Goal: Task Accomplishment & Management: Use online tool/utility

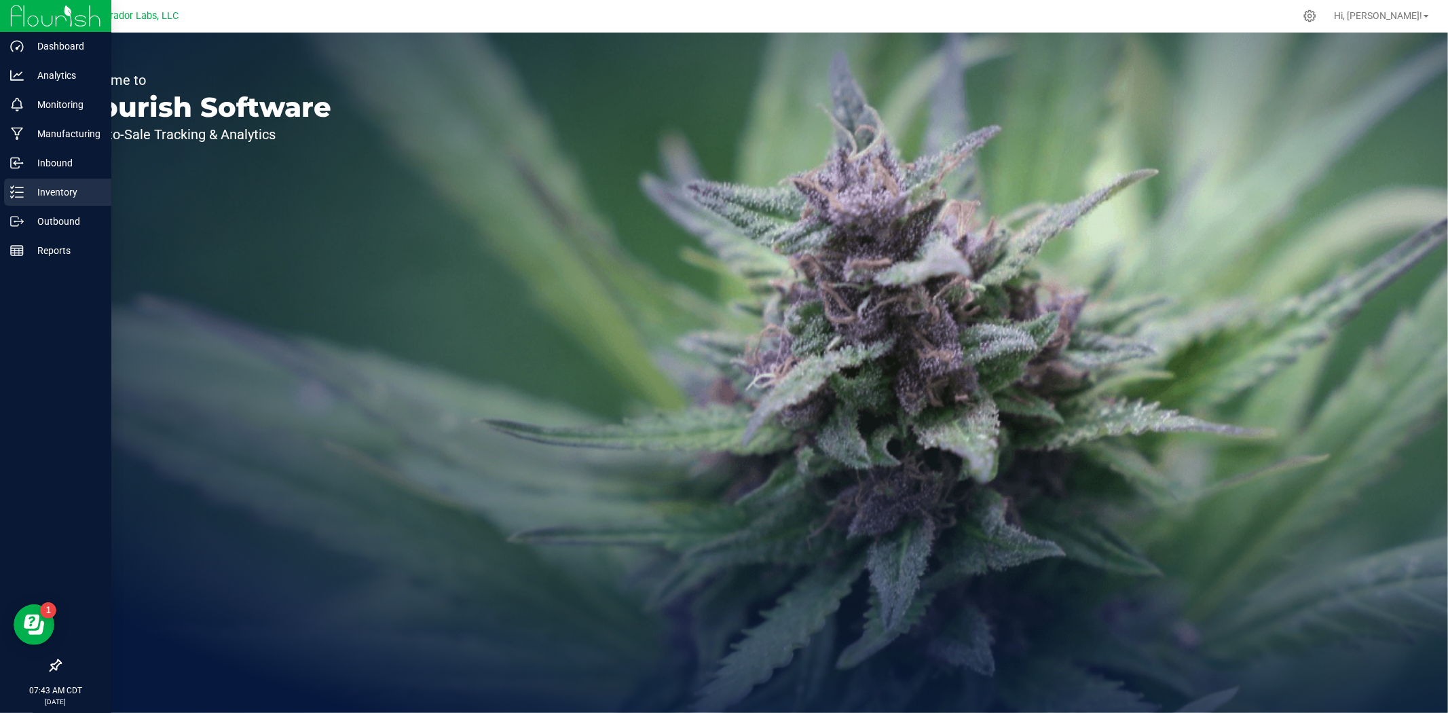
click at [12, 197] on icon at bounding box center [12, 197] width 3 height 2
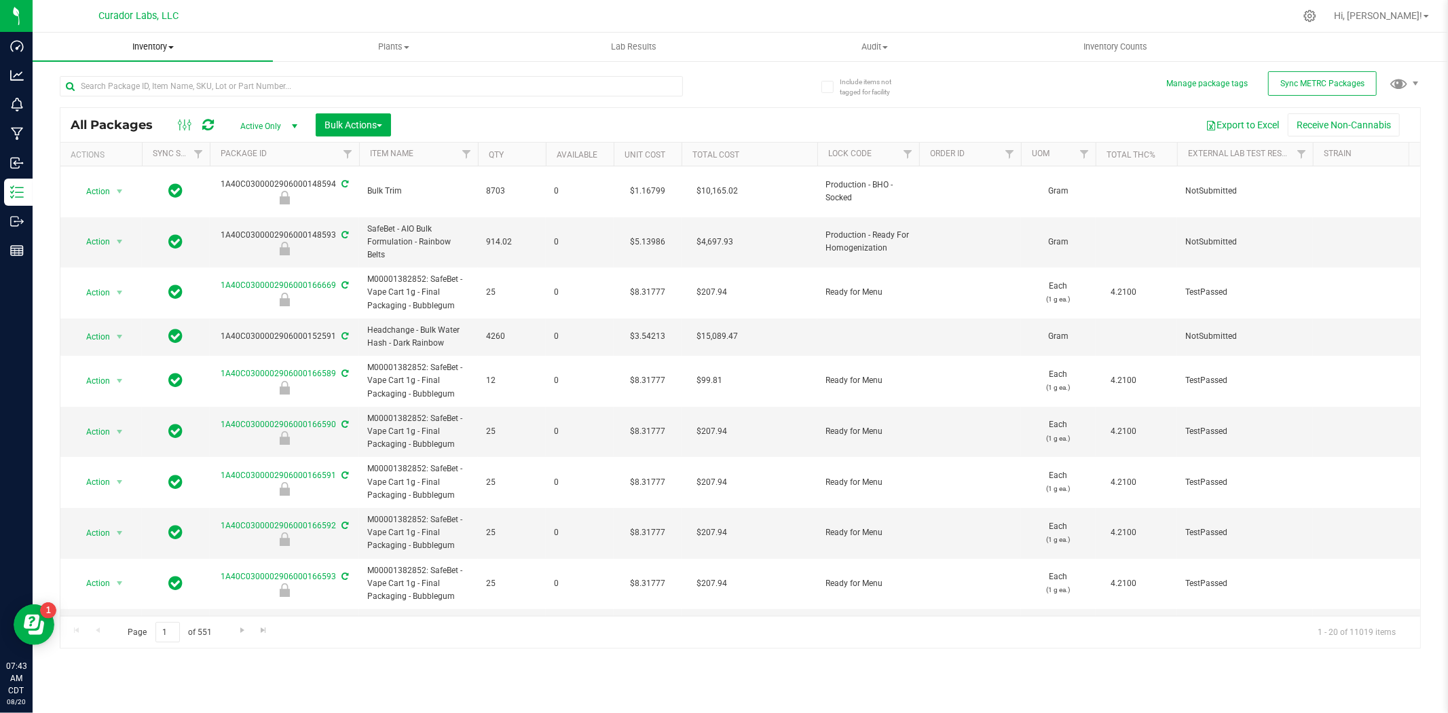
click at [146, 52] on span "Inventory" at bounding box center [153, 47] width 240 height 12
click at [116, 92] on span "All inventory" at bounding box center [79, 98] width 92 height 12
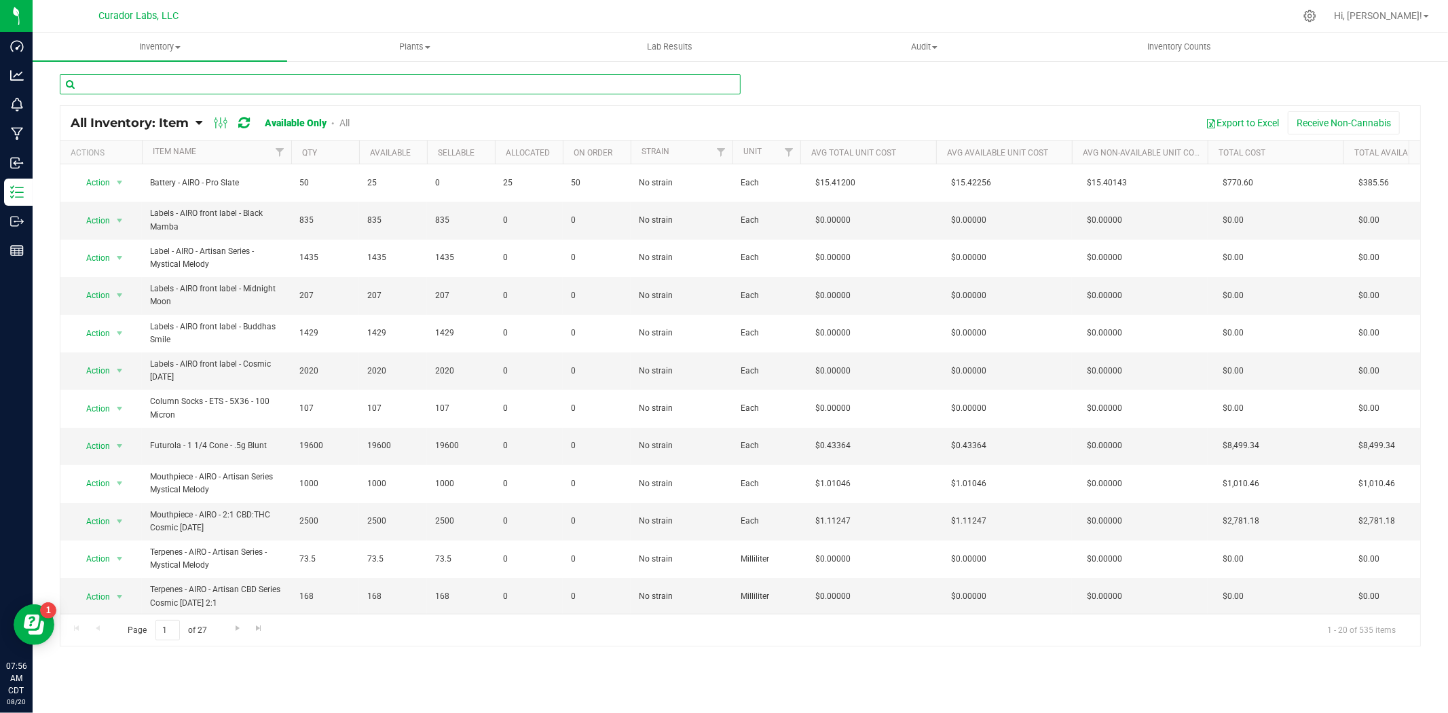
click at [354, 90] on input "text" at bounding box center [400, 84] width 681 height 20
paste input "" Bottle Lid - Safe Bet - Infused .5g Rolls 15 Pack - Black - 4oz""
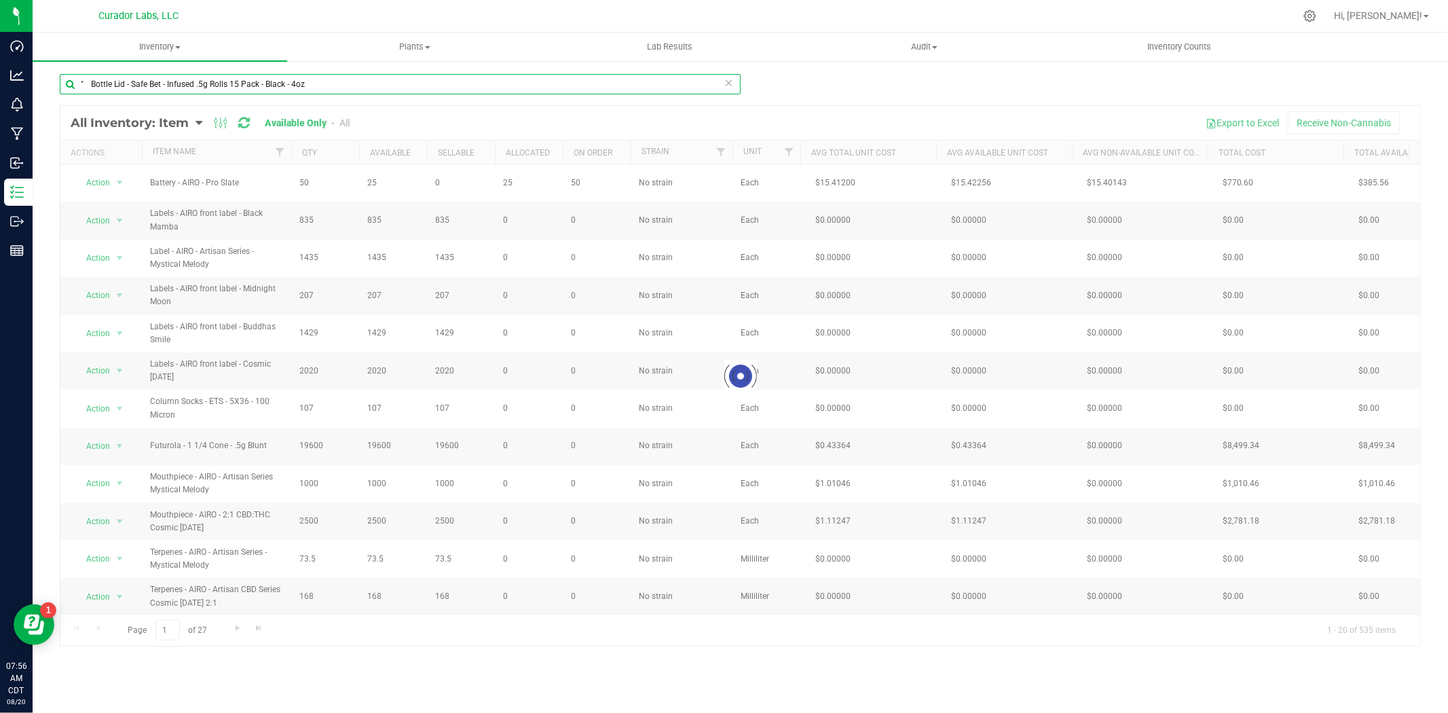
click at [90, 84] on input "" Bottle Lid - Safe Bet - Infused .5g Rolls 15 Pack - Black - 4oz" at bounding box center [400, 84] width 681 height 20
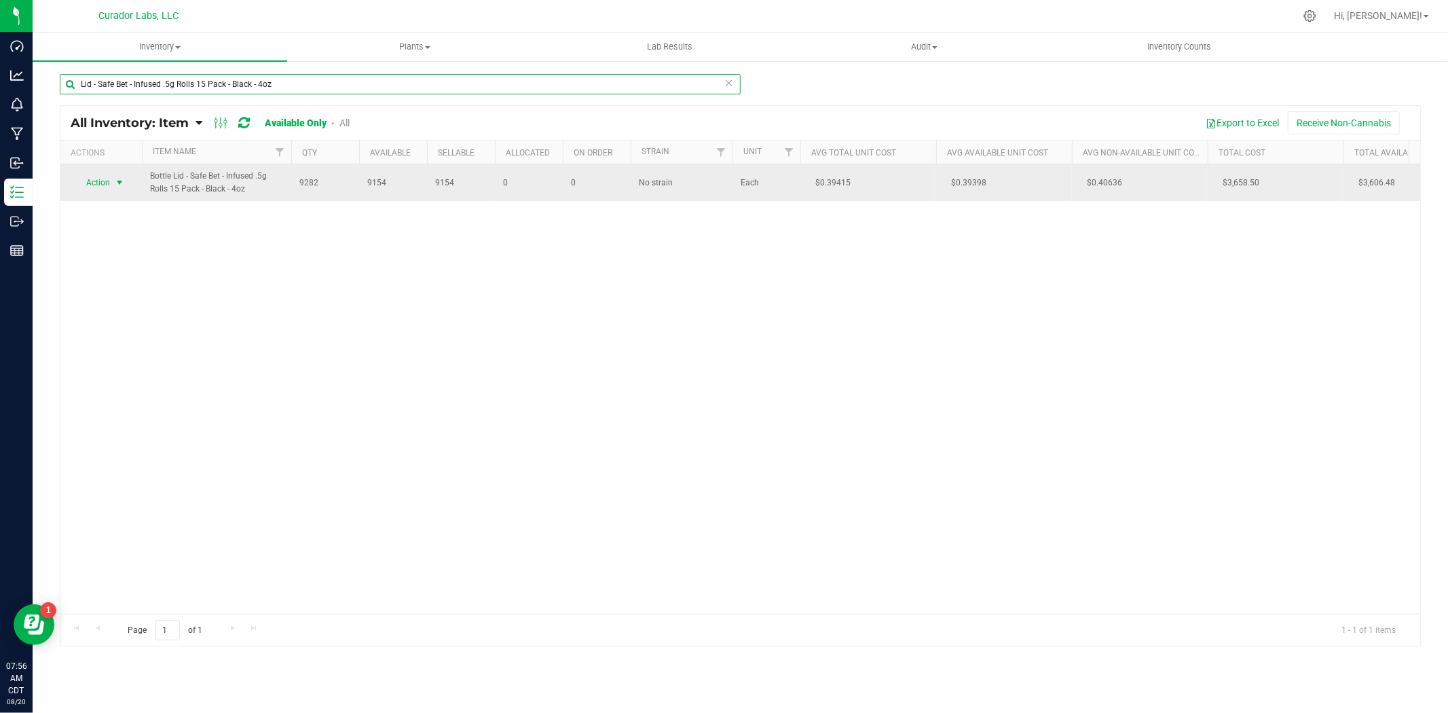
type input "Lid - Safe Bet - Infused .5g Rolls 15 Pack - Black - 4oz"
click at [107, 174] on span "Action" at bounding box center [92, 182] width 37 height 19
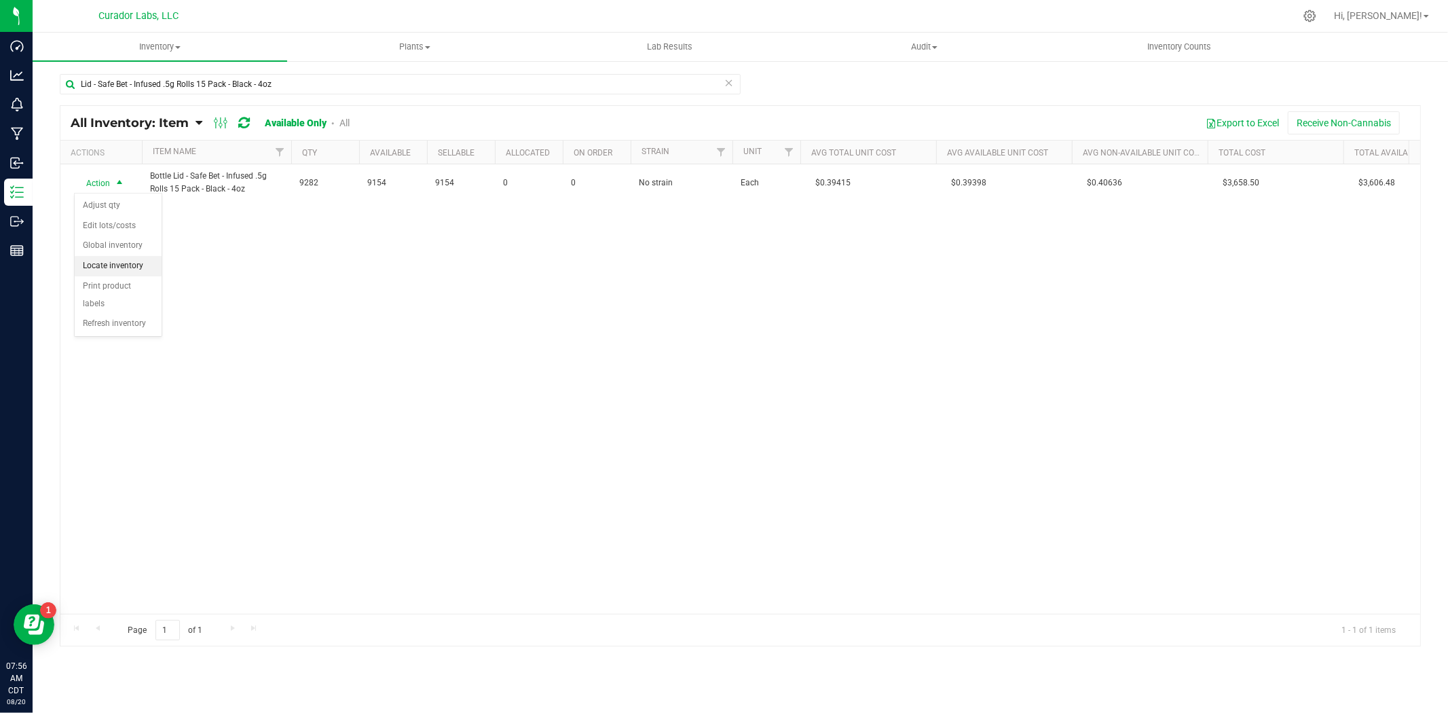
click at [116, 270] on li "Locate inventory" at bounding box center [118, 266] width 87 height 20
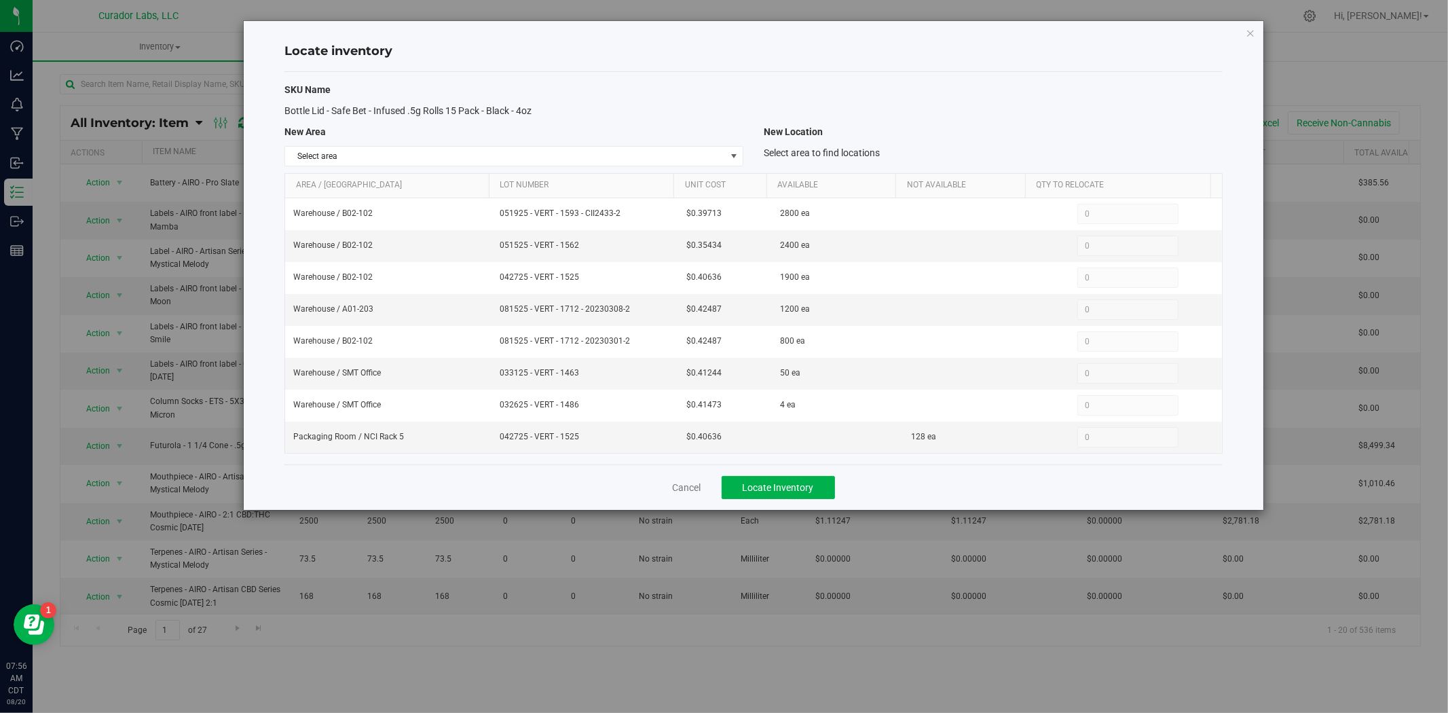
click at [520, 170] on div "SKU Name Bottle Lid - Safe Bet - Infused .5g Rolls 15 Pack - Black - 4oz New Ar…" at bounding box center [753, 268] width 938 height 392
drag, startPoint x: 480, startPoint y: 149, endPoint x: 468, endPoint y: 153, distance: 12.2
click at [479, 150] on span "Select area" at bounding box center [505, 156] width 441 height 19
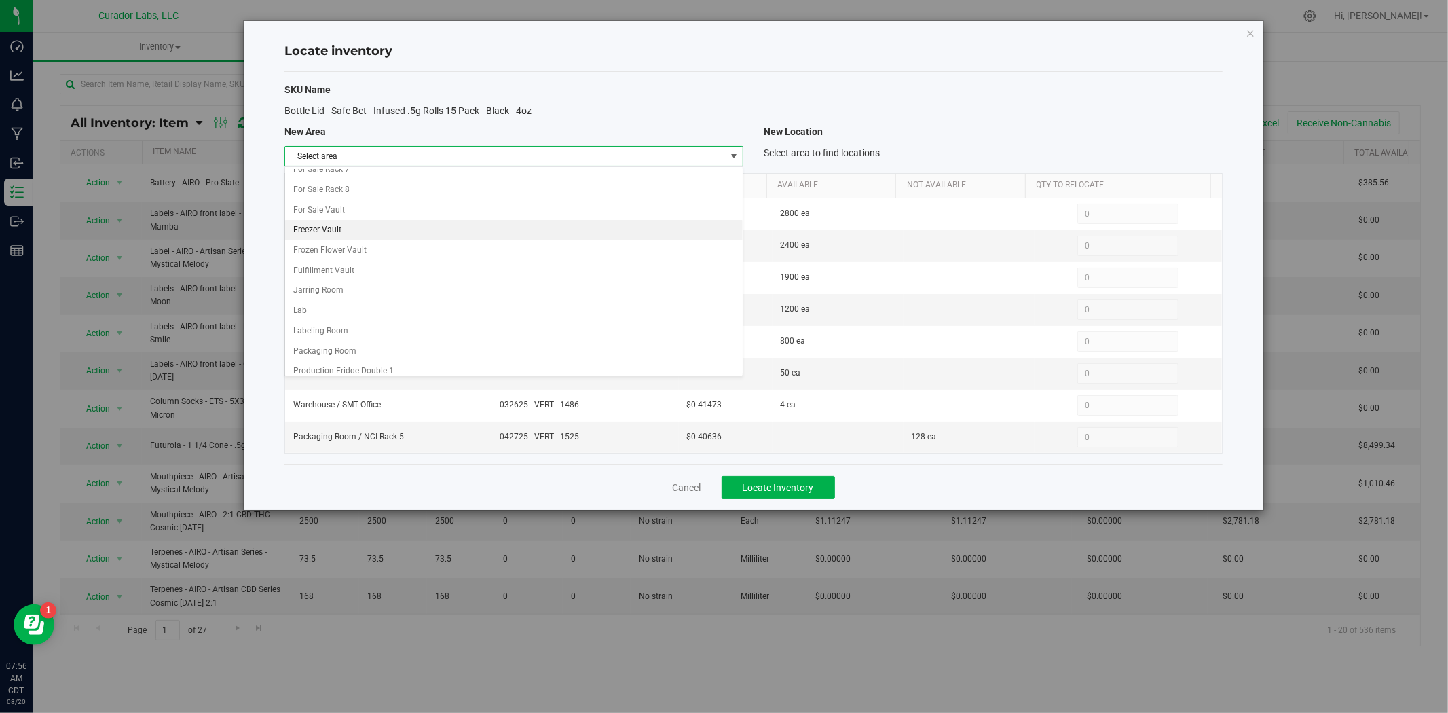
scroll to position [603, 0]
click at [342, 344] on li "Packaging Room" at bounding box center [514, 343] width 458 height 20
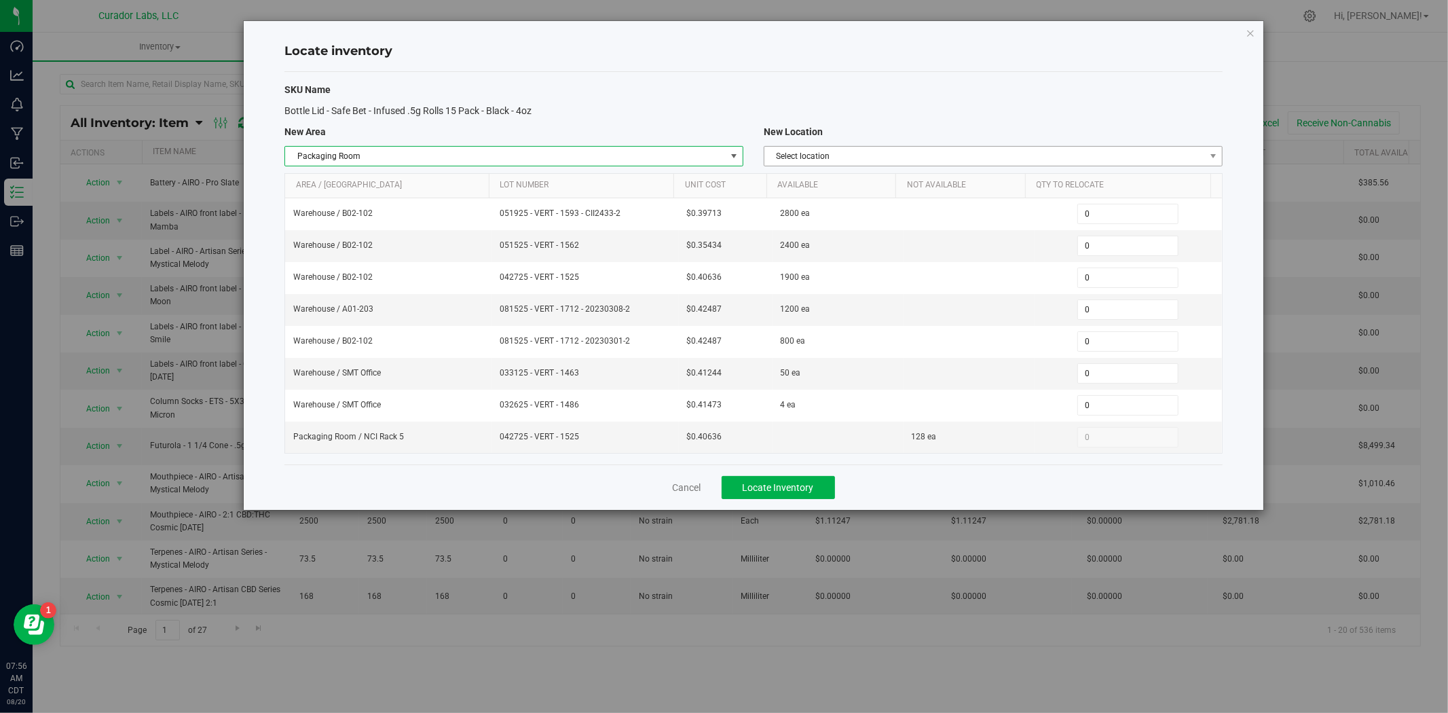
click at [817, 156] on span "Select location" at bounding box center [985, 156] width 441 height 19
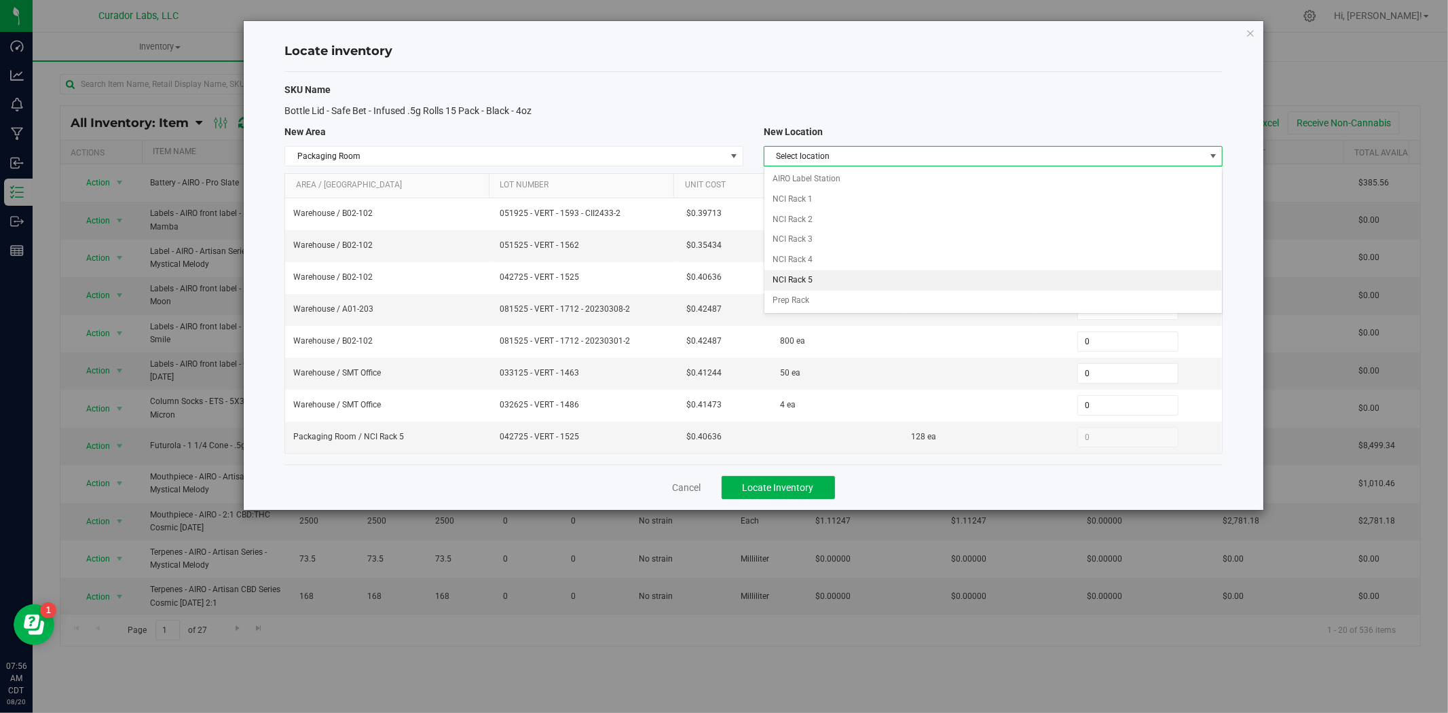
click at [826, 276] on li "NCI Rack 5" at bounding box center [994, 280] width 458 height 20
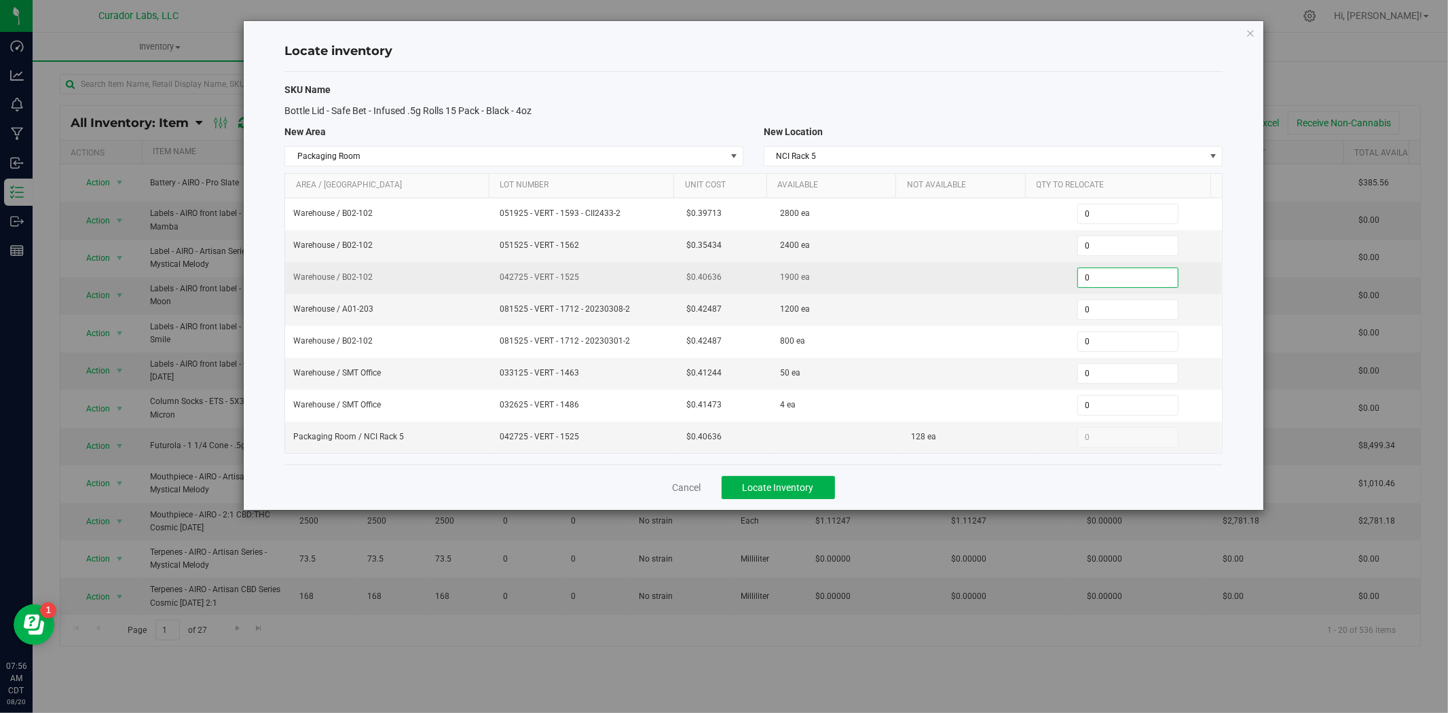
drag, startPoint x: 1091, startPoint y: 281, endPoint x: 1040, endPoint y: 281, distance: 50.9
click at [1043, 281] on div "0 0" at bounding box center [1128, 278] width 171 height 20
type input "400"
drag, startPoint x: 620, startPoint y: 273, endPoint x: 504, endPoint y: 274, distance: 116.1
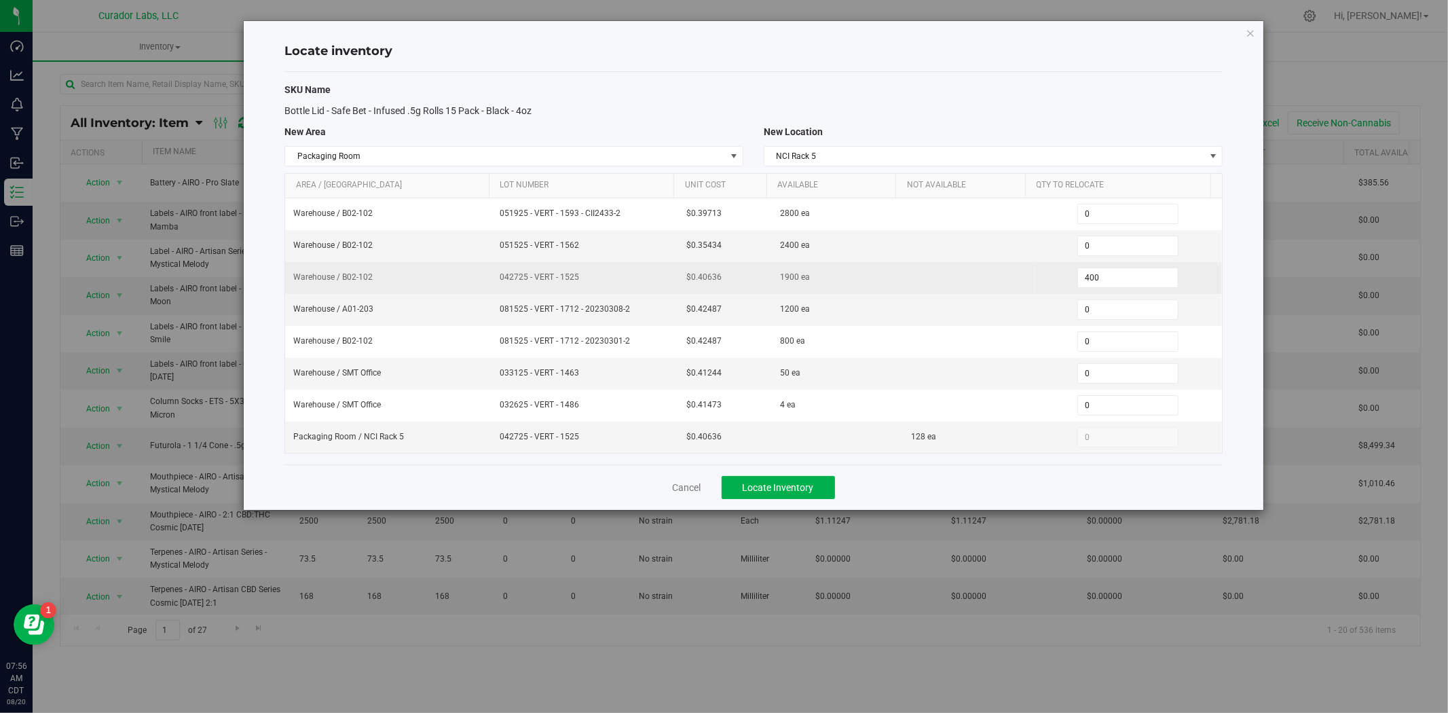
click at [504, 274] on span "042725 - VERT - 1525" at bounding box center [585, 277] width 171 height 13
click at [606, 286] on td "042725 - VERT - 1525" at bounding box center [585, 278] width 187 height 32
drag, startPoint x: 592, startPoint y: 277, endPoint x: 466, endPoint y: 281, distance: 126.4
click at [466, 281] on tr "Warehouse / B02-102 042725 - VERT - 1525 $0.40636 1900 ea 400 400" at bounding box center [753, 278] width 937 height 32
copy tr "042725 - VERT - 1525"
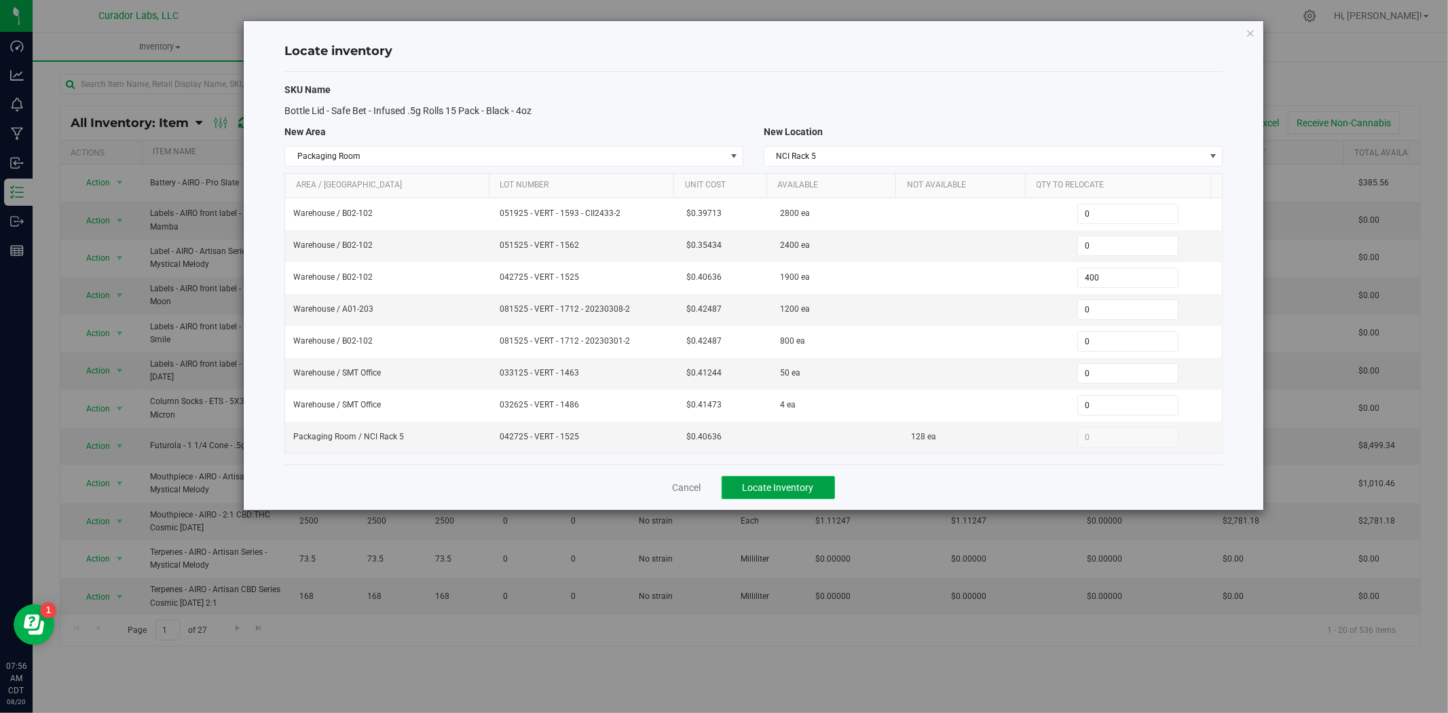
click at [762, 497] on button "Locate Inventory" at bounding box center [778, 487] width 113 height 23
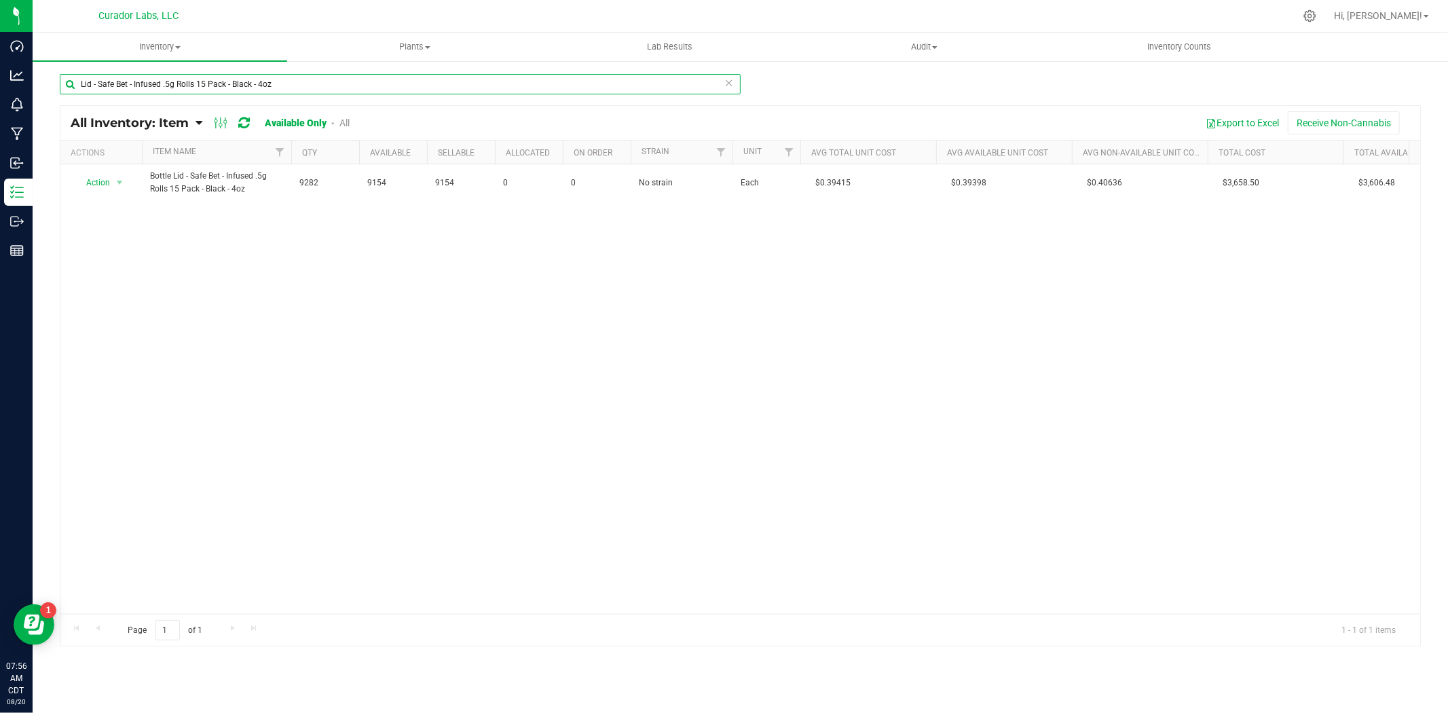
drag, startPoint x: 320, startPoint y: 87, endPoint x: -45, endPoint y: 79, distance: 366.0
click at [0, 79] on html "Dashboard Analytics Monitoring Manufacturing Inbound Inventory Outbound Reports…" at bounding box center [724, 356] width 1448 height 713
paste input "Bottle Lid - Safe Bet - Infused .5g Rolls 7 Pack - Black - 60ml"
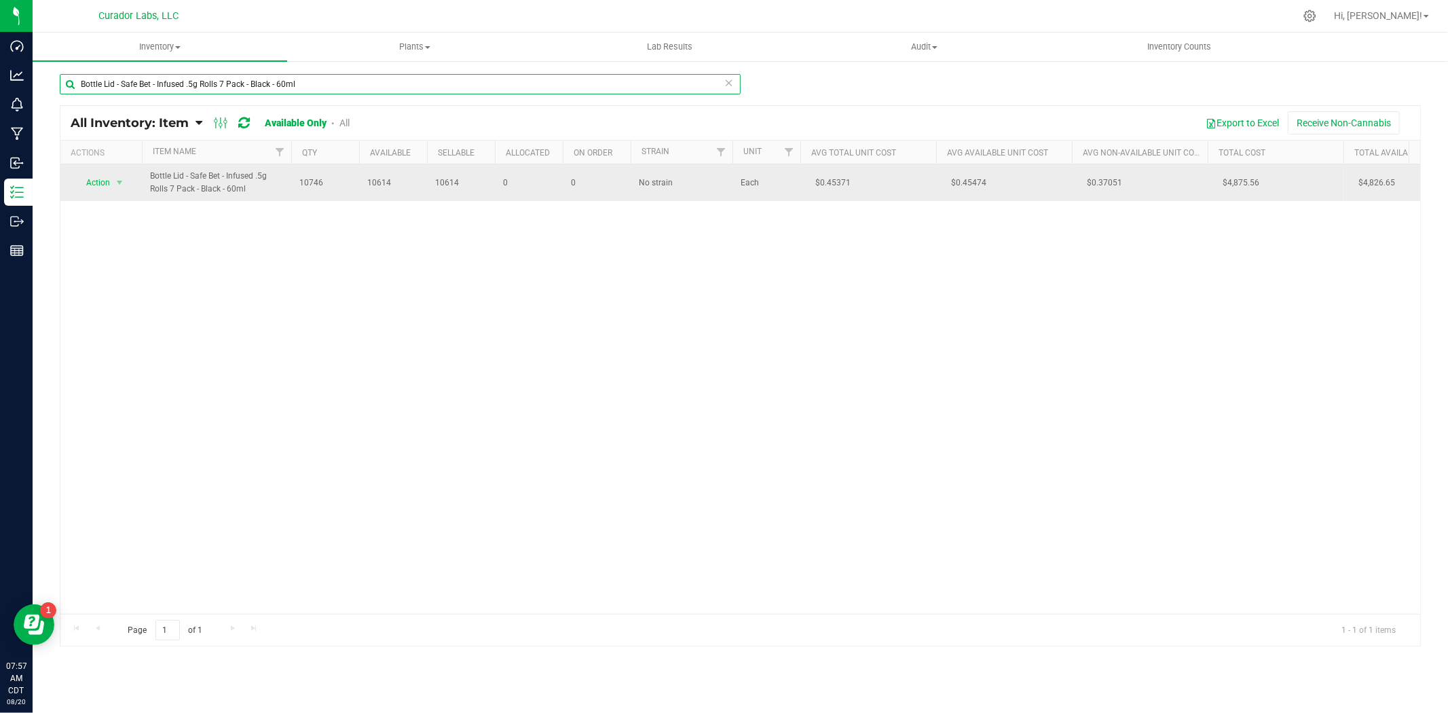
type input "Bottle Lid - Safe Bet - Infused .5g Rolls 7 Pack - Black - 60ml"
click at [95, 188] on span "Action" at bounding box center [92, 182] width 37 height 19
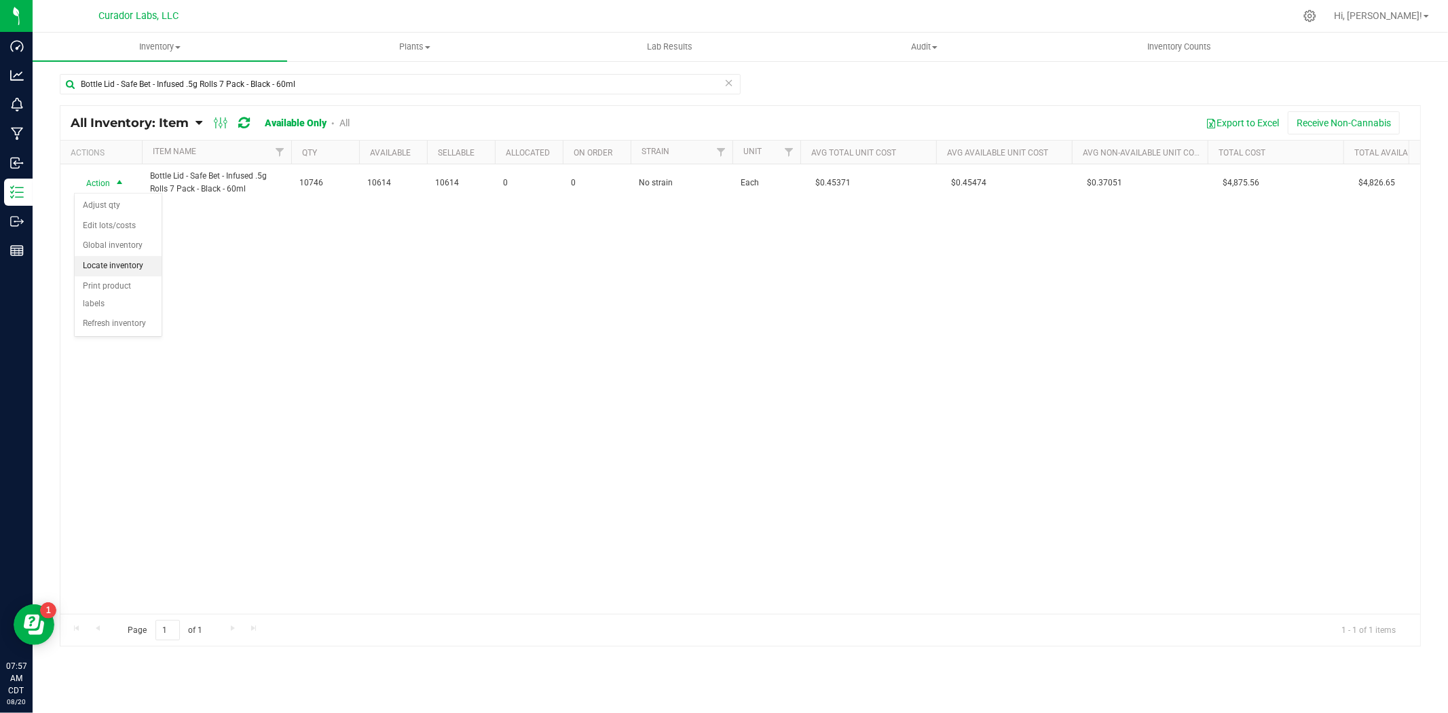
click at [110, 265] on li "Locate inventory" at bounding box center [118, 266] width 87 height 20
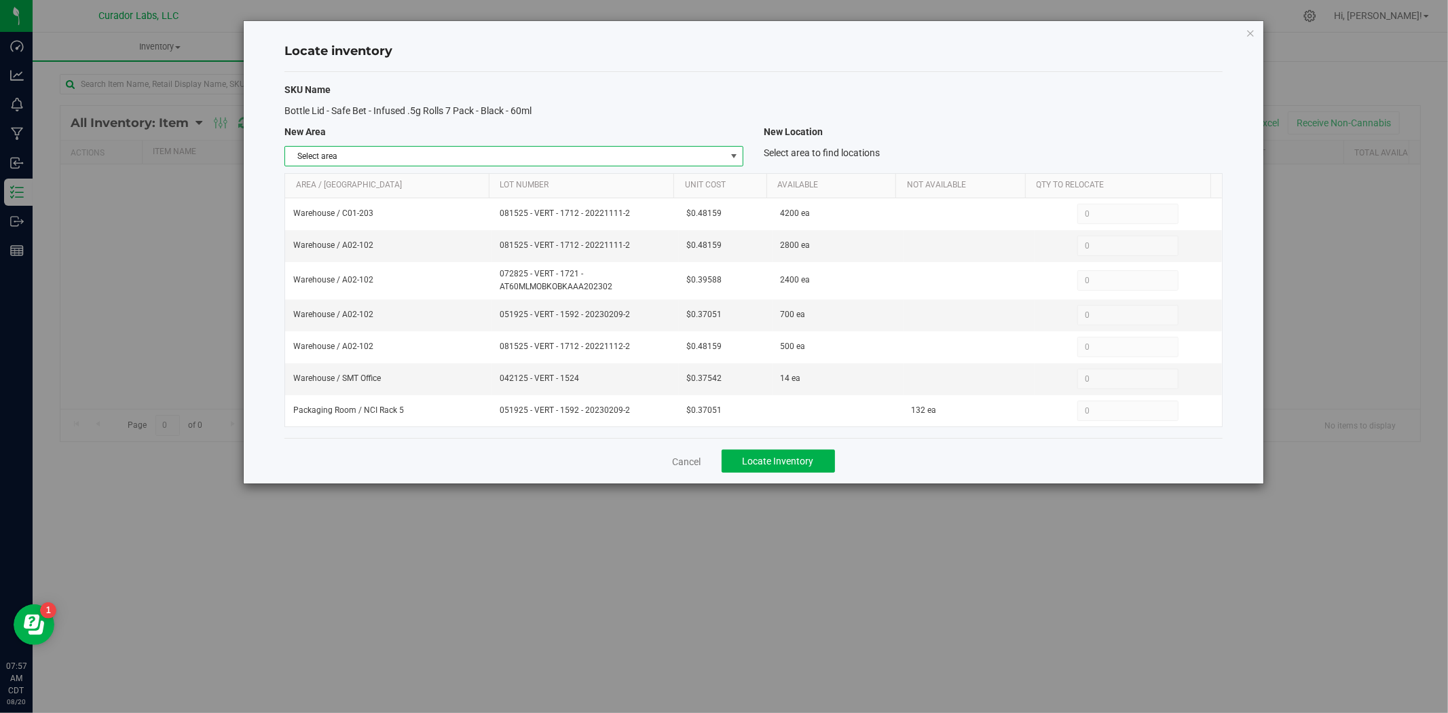
click at [483, 164] on span "Select area" at bounding box center [505, 156] width 441 height 19
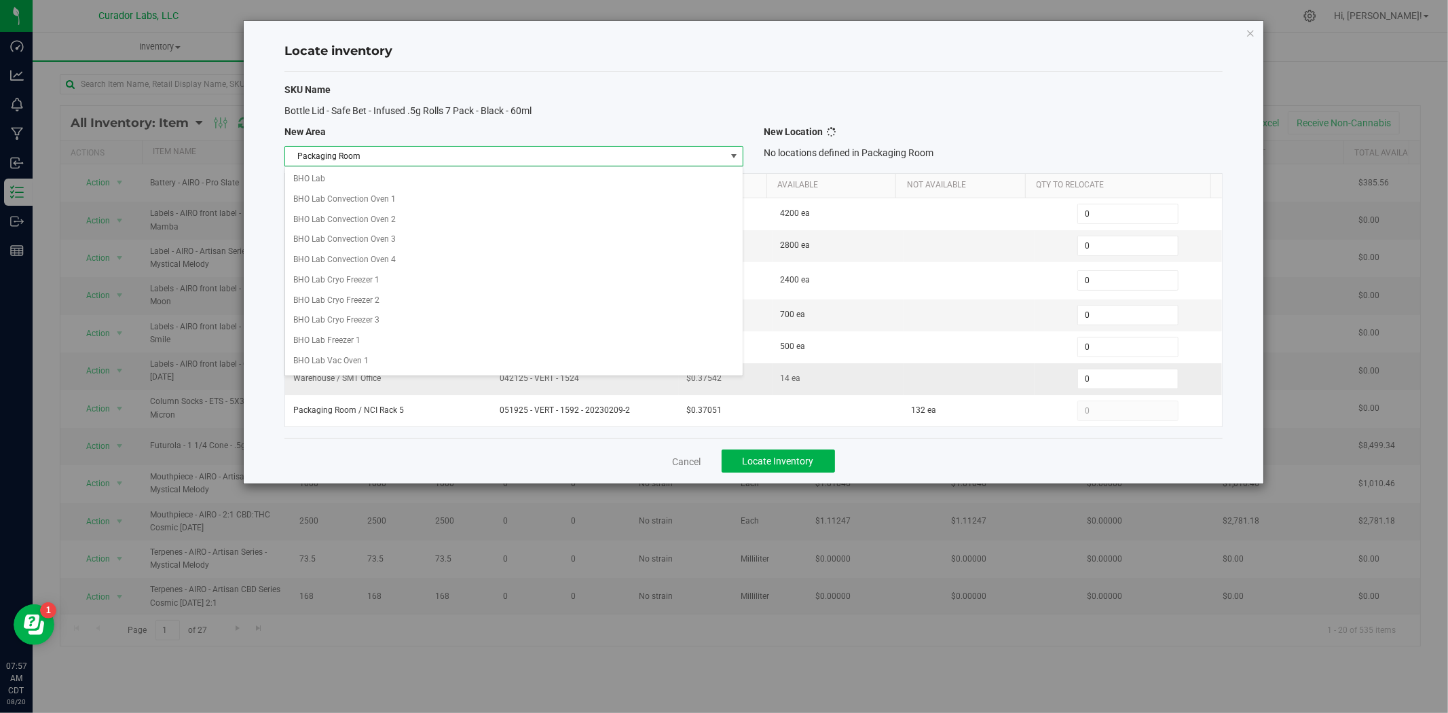
scroll to position [588, 0]
click at [421, 361] on li "Packaging Room" at bounding box center [514, 358] width 458 height 20
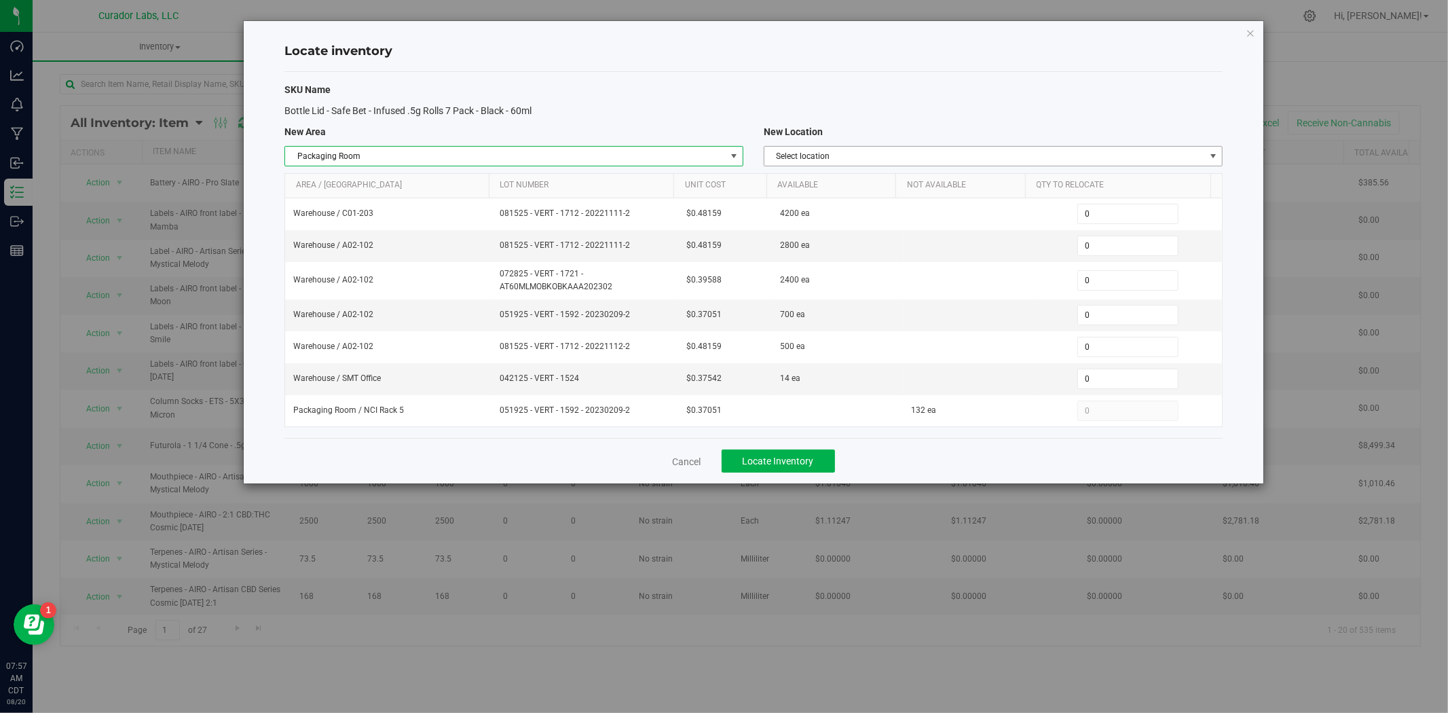
click at [883, 158] on span "Select location" at bounding box center [985, 156] width 441 height 19
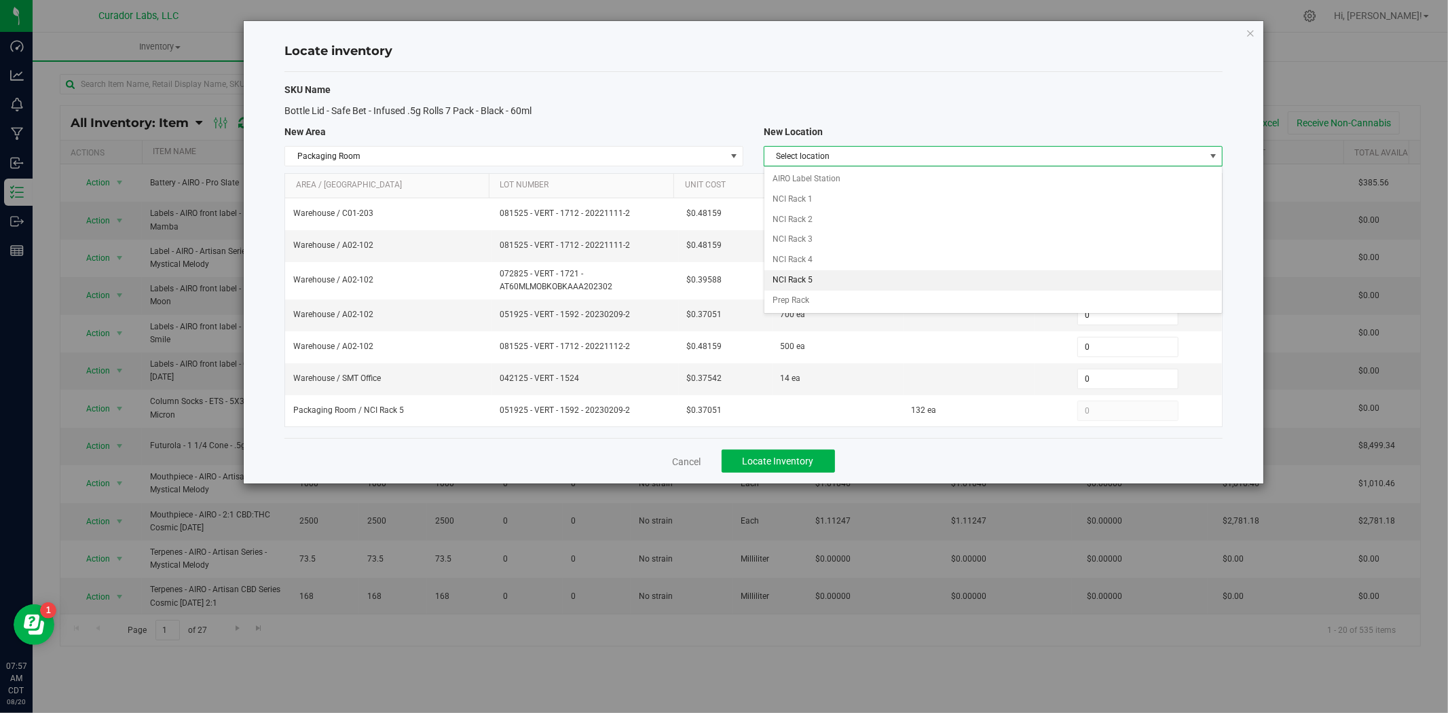
click at [844, 284] on li "NCI Rack 5" at bounding box center [994, 280] width 458 height 20
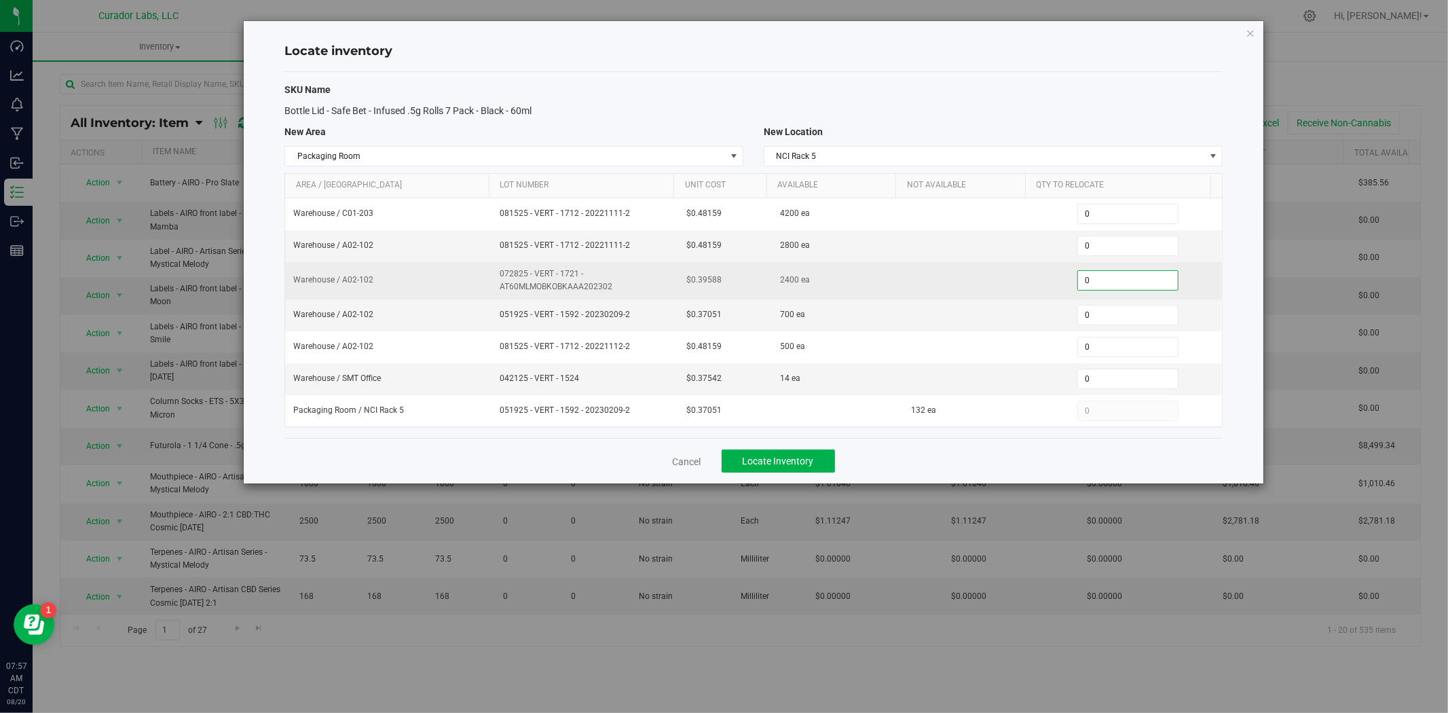
drag, startPoint x: 1064, startPoint y: 288, endPoint x: 1025, endPoint y: 289, distance: 38.7
click at [1035, 289] on td "0 0" at bounding box center [1128, 280] width 187 height 37
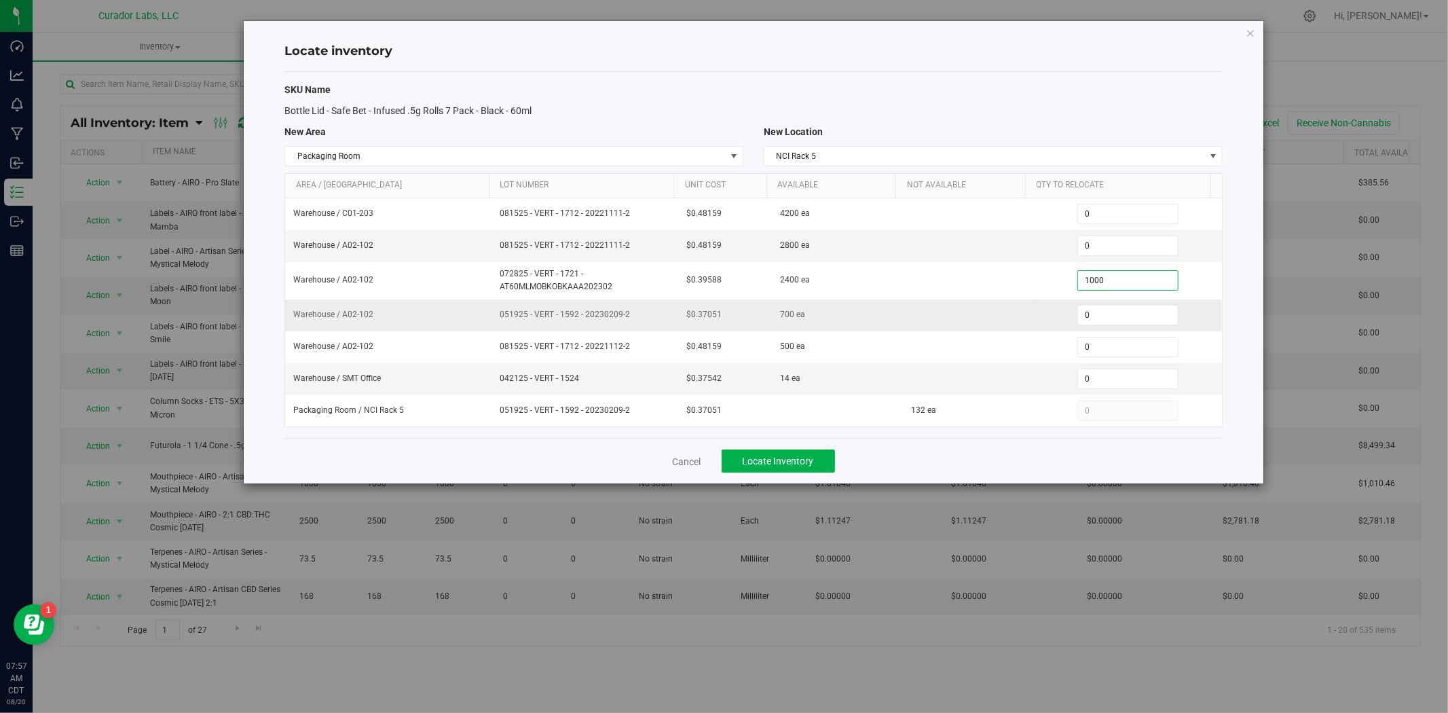
type input "1000"
type input "1,000"
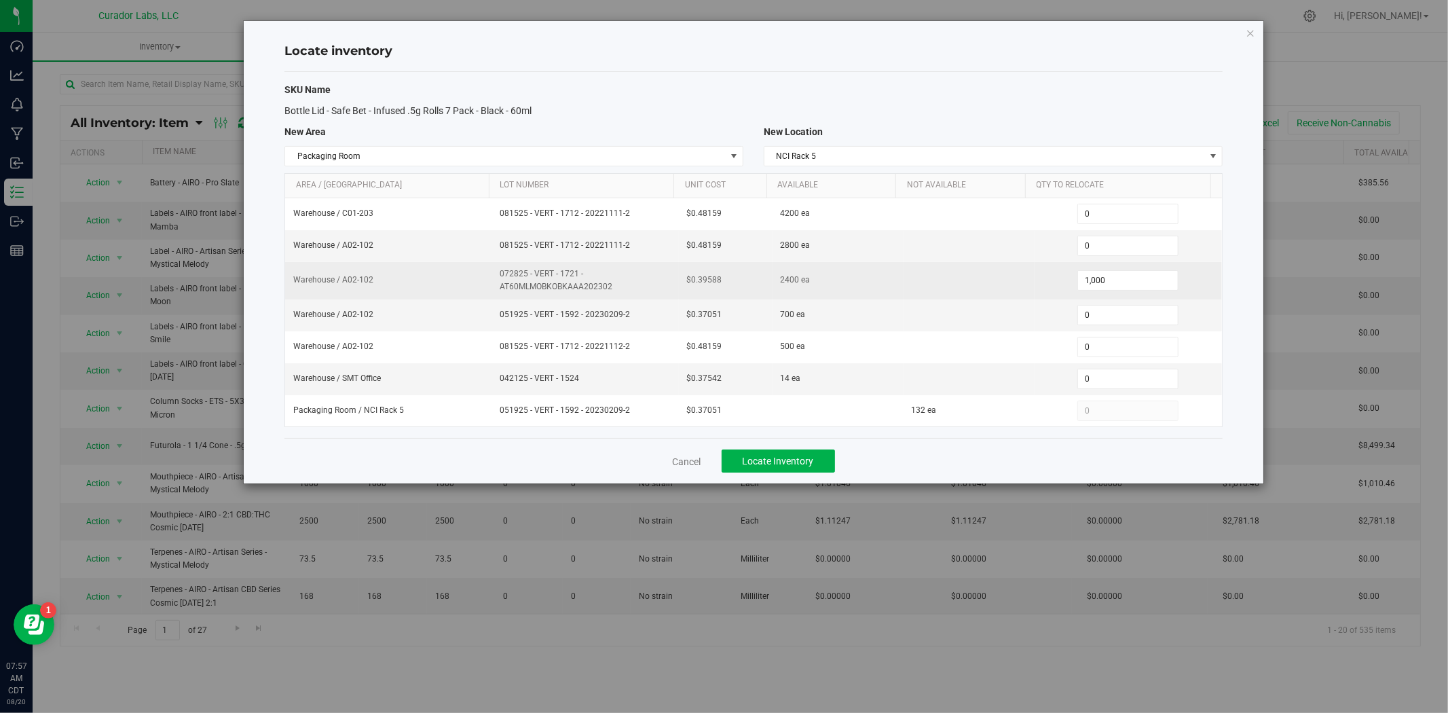
drag, startPoint x: 612, startPoint y: 292, endPoint x: 394, endPoint y: 276, distance: 218.5
click at [394, 276] on tr "Warehouse / A02-102 072825 - VERT - 1721 - AT60MLMOBKOBKAAA202302 $0.39588 2400…" at bounding box center [753, 280] width 937 height 37
copy tr "072825 - VERT - 1721 - AT60MLMOBKOBKAAA202302"
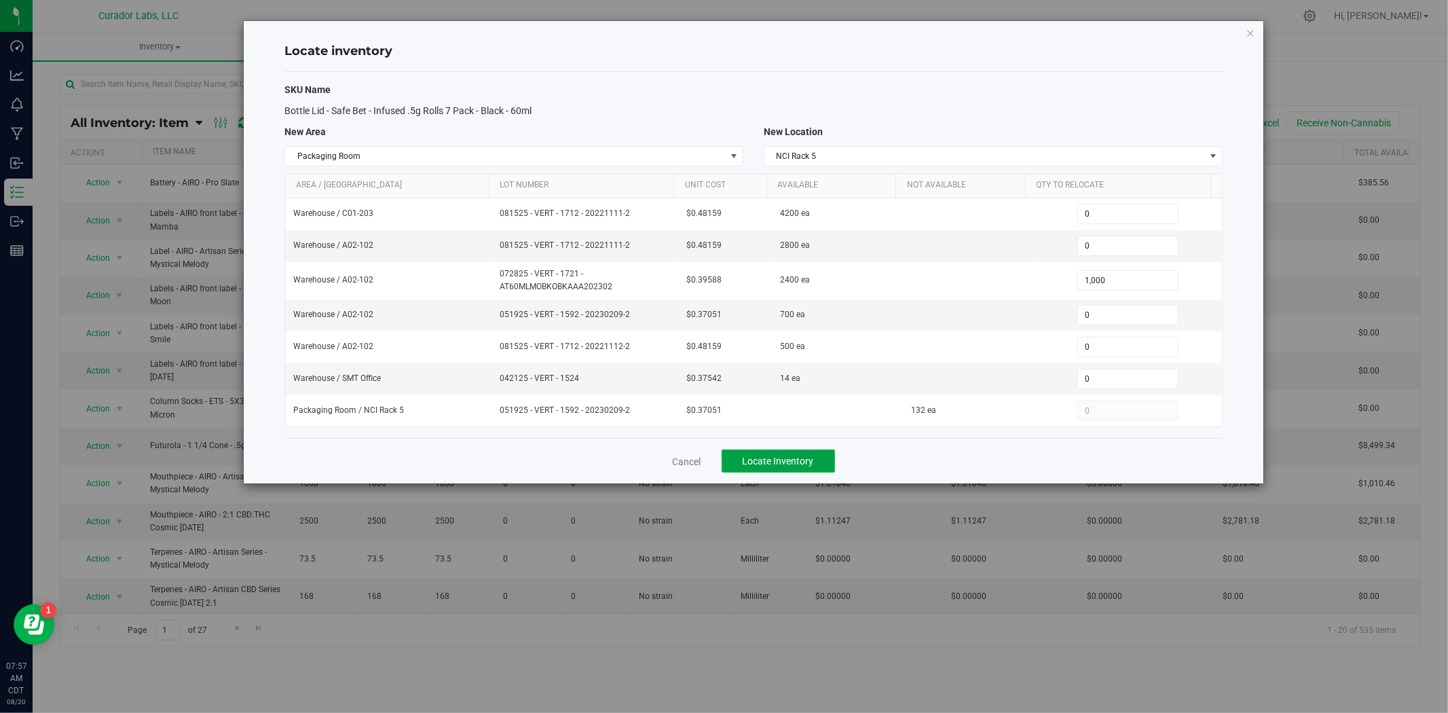
click at [775, 462] on span "Locate Inventory" at bounding box center [778, 461] width 71 height 11
